Goal: Transaction & Acquisition: Purchase product/service

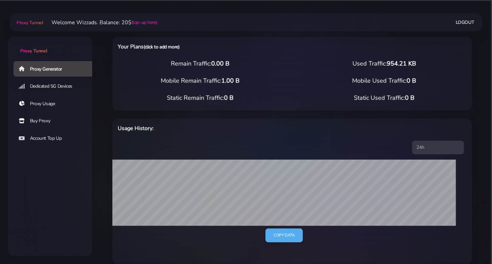
click at [176, 48] on link "(click to add more)" at bounding box center [162, 47] width 36 height 6
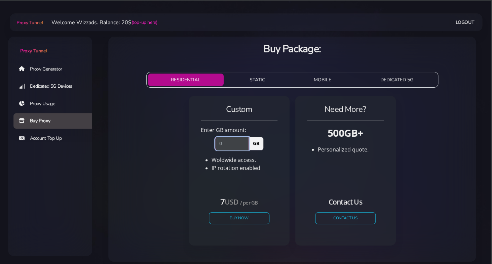
click at [230, 141] on input "number" at bounding box center [232, 143] width 34 height 13
type input "1"
click at [245, 217] on button "Buy Now" at bounding box center [239, 218] width 62 height 12
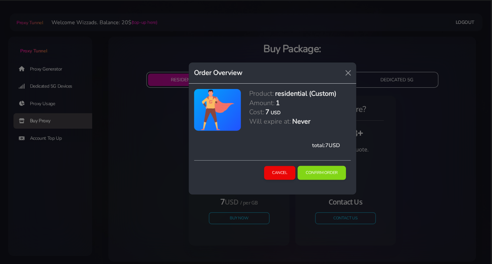
click at [325, 172] on button "Confirm Order" at bounding box center [322, 173] width 48 height 14
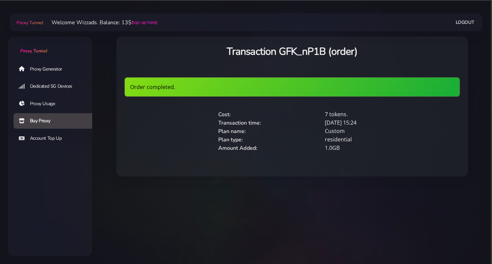
click at [43, 109] on link "Proxy Usage" at bounding box center [55, 103] width 84 height 15
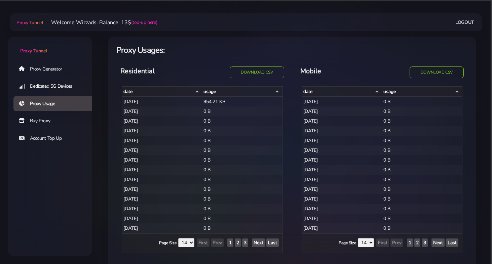
select select "14"
